Goal: Task Accomplishment & Management: Manage account settings

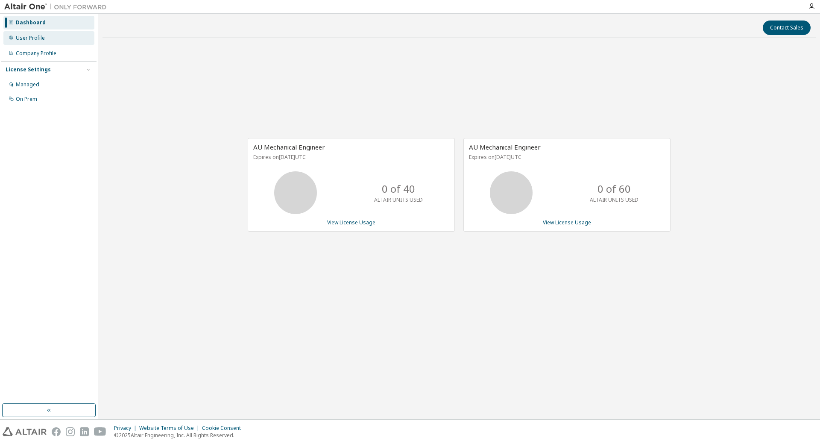
click at [26, 36] on div "User Profile" at bounding box center [30, 38] width 29 height 7
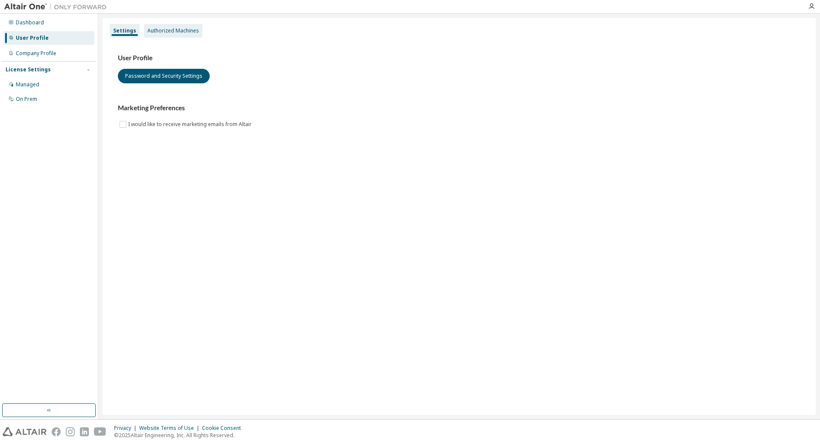
click at [165, 29] on div "Authorized Machines" at bounding box center [173, 30] width 52 height 7
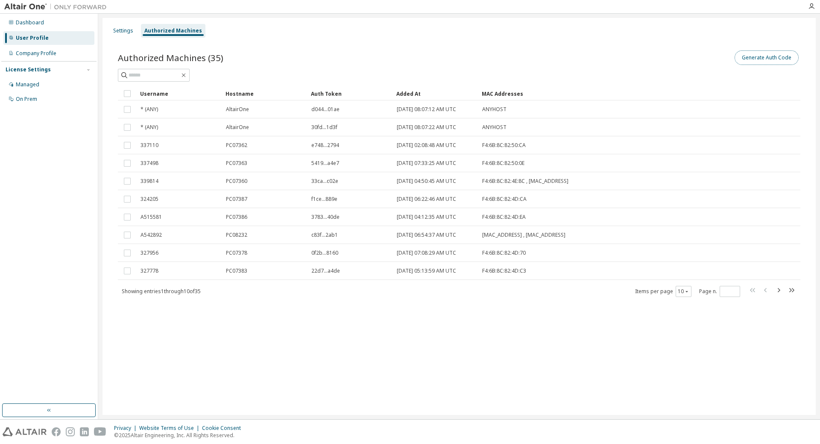
click at [781, 61] on button "Generate Auth Code" at bounding box center [767, 57] width 64 height 15
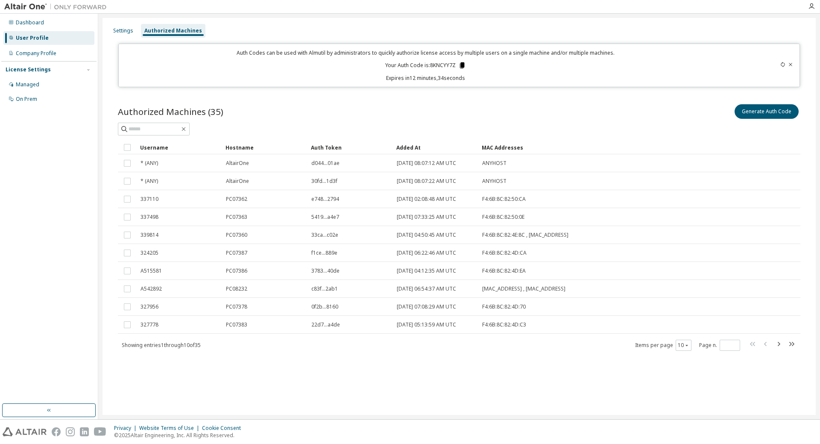
click at [462, 65] on icon at bounding box center [462, 65] width 5 height 6
click at [776, 90] on div "Settings Authorized Machines Auth Codes can be used with Almutil by administrat…" at bounding box center [460, 216] width 714 height 397
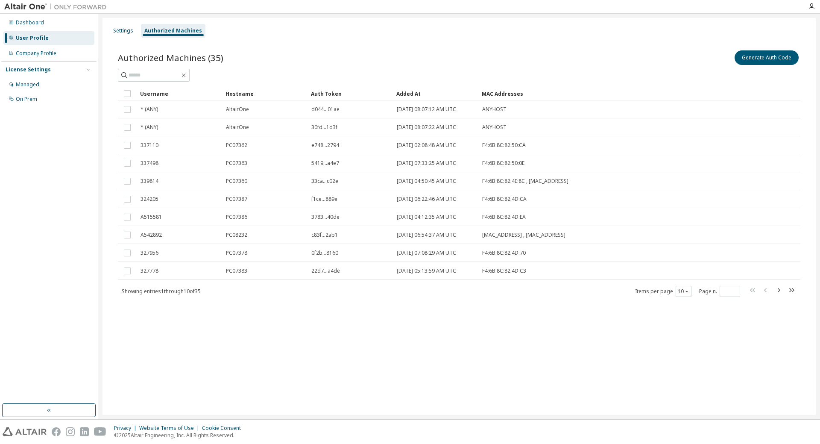
click at [324, 323] on div "Settings Authorized Machines Authorized Machines (35) Generate Auth Code Clear …" at bounding box center [460, 216] width 714 height 397
